Goal: Transaction & Acquisition: Book appointment/travel/reservation

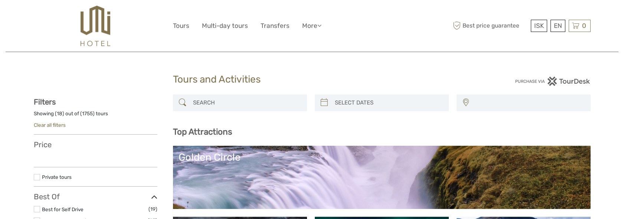
select select
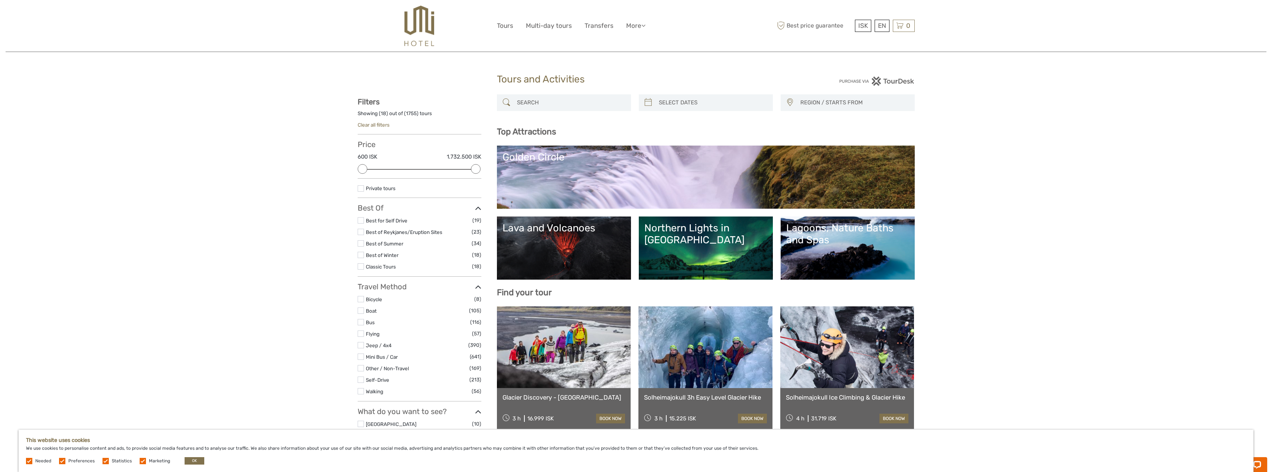
click at [565, 218] on link at bounding box center [564, 347] width 134 height 82
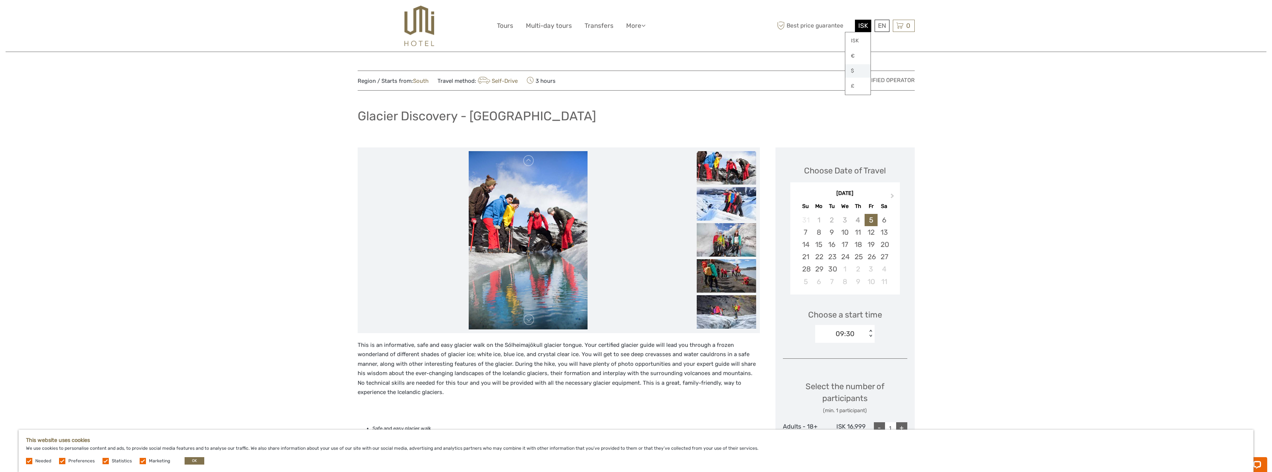
click at [855, 70] on link "$" at bounding box center [857, 70] width 25 height 13
